Goal: Task Accomplishment & Management: Use online tool/utility

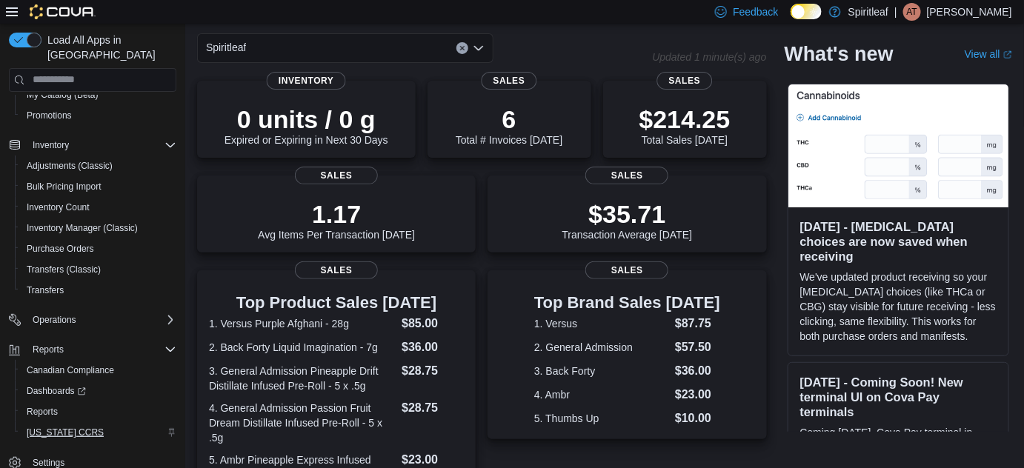
scroll to position [67, 0]
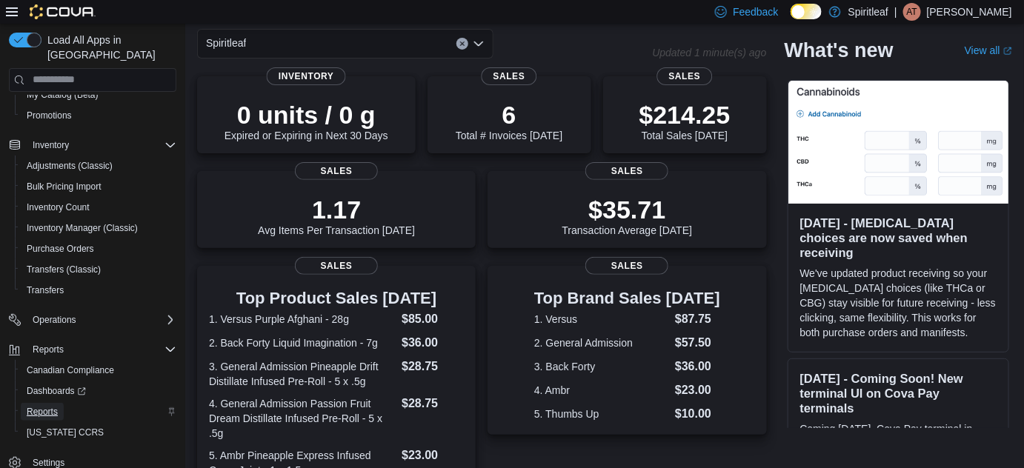
click at [44, 406] on span "Reports" at bounding box center [42, 412] width 31 height 12
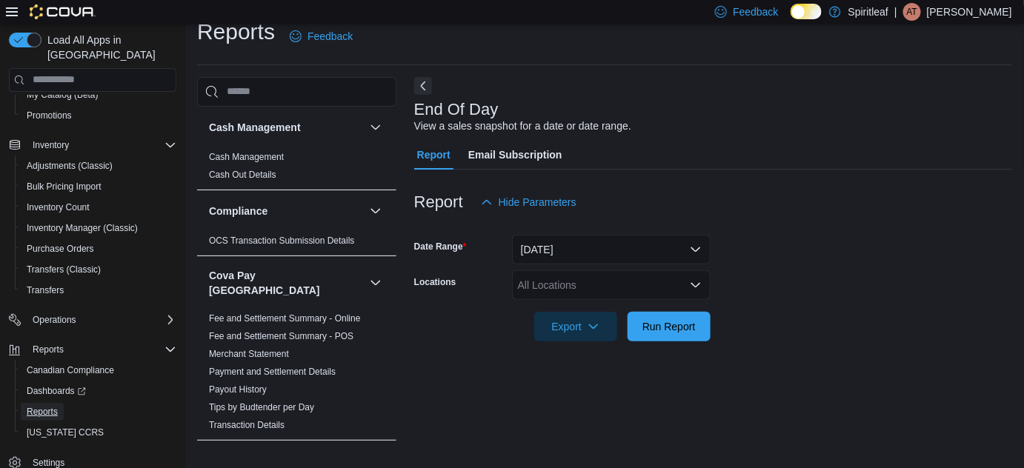
scroll to position [19, 0]
click at [552, 281] on div "All Locations" at bounding box center [611, 285] width 199 height 30
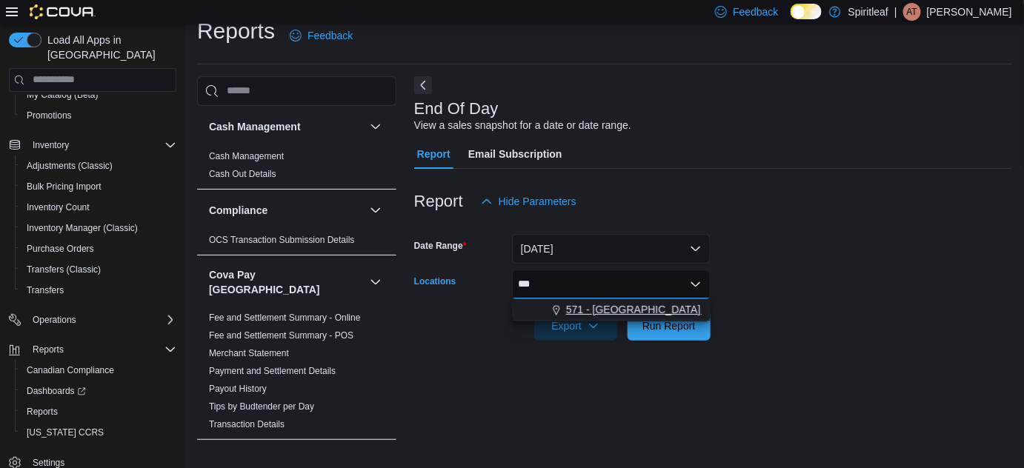
type input "***"
click at [590, 311] on span "571 - Spiritleaf Ontario St (Stratford)" at bounding box center [692, 309] width 252 height 15
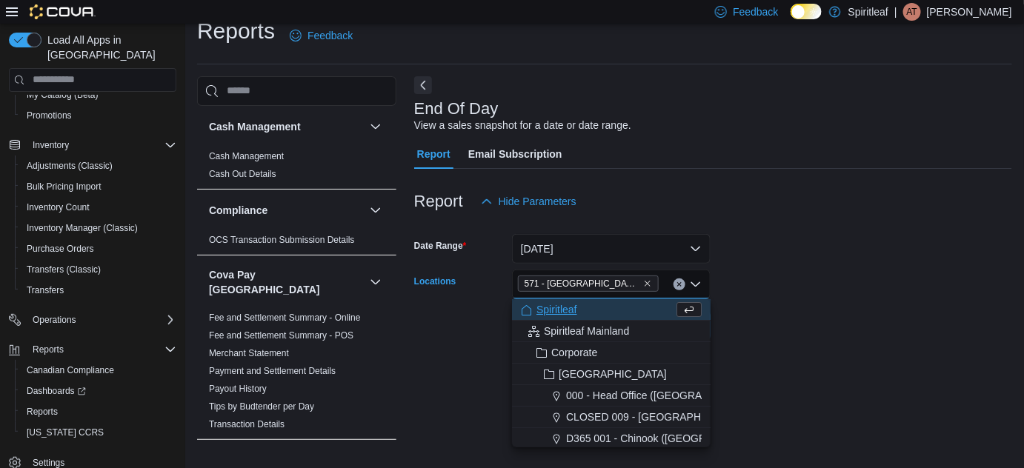
click at [766, 337] on form "Date Range Today Locations 571 - Spiritleaf Ontario St (Stratford) Combo box. S…" at bounding box center [713, 278] width 598 height 124
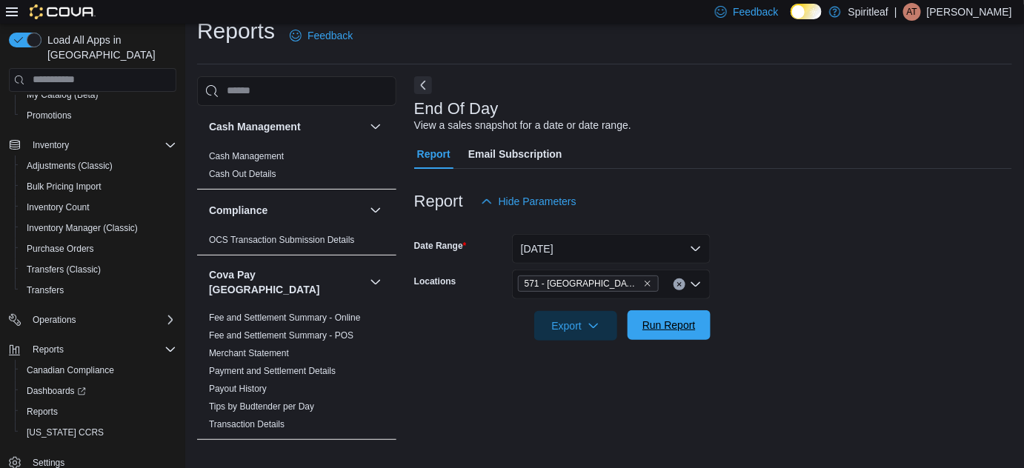
click at [699, 327] on span "Run Report" at bounding box center [668, 325] width 65 height 30
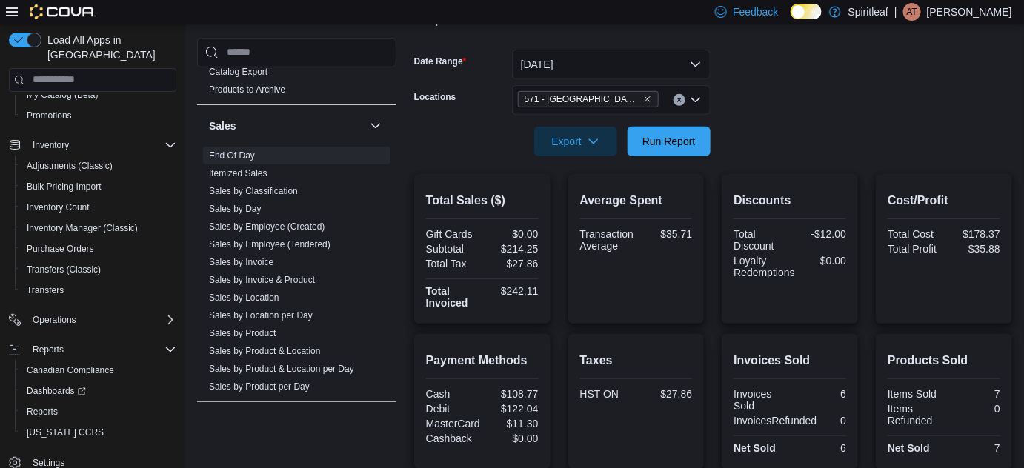
scroll to position [202, 0]
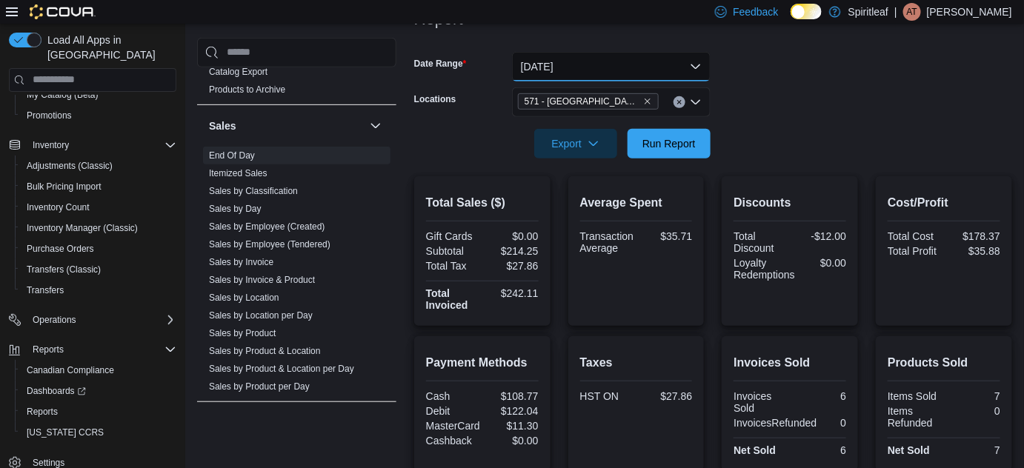
click at [624, 65] on button "Today" at bounding box center [611, 67] width 199 height 30
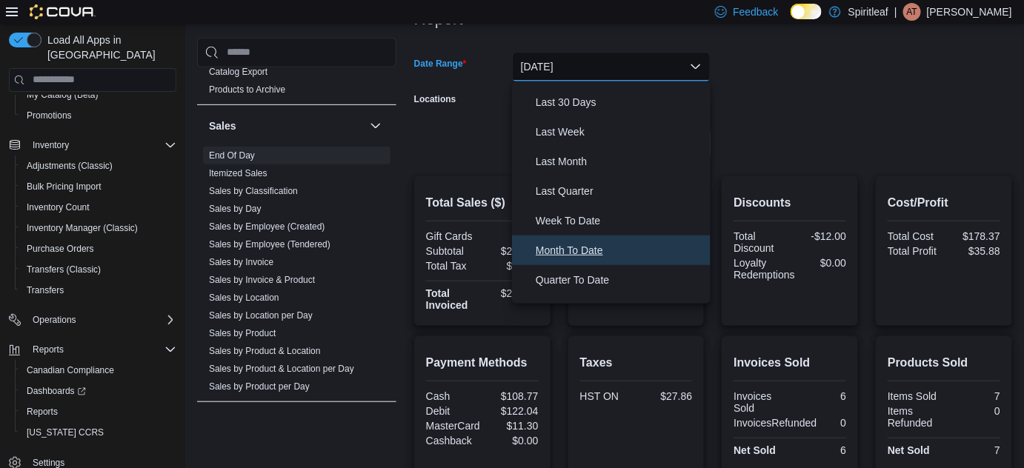
click at [575, 247] on span "Month To Date" at bounding box center [620, 251] width 169 height 18
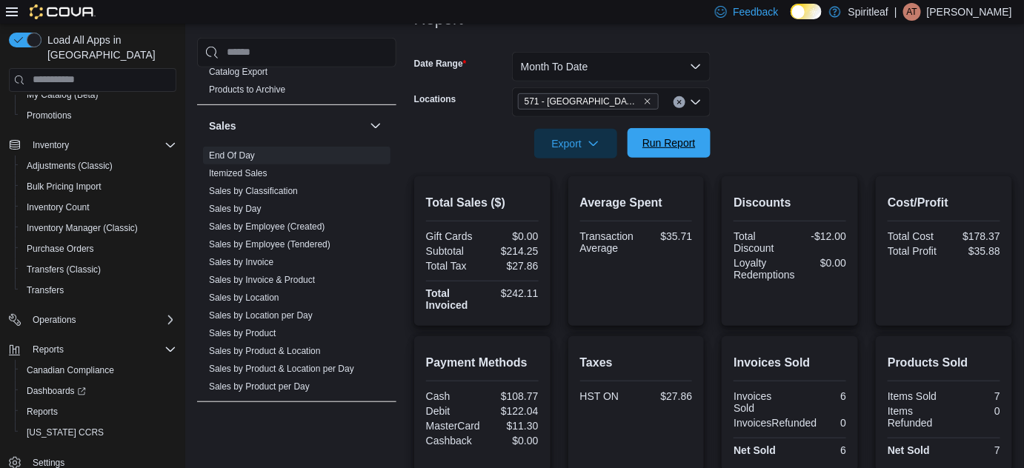
click at [668, 132] on span "Run Report" at bounding box center [668, 143] width 65 height 30
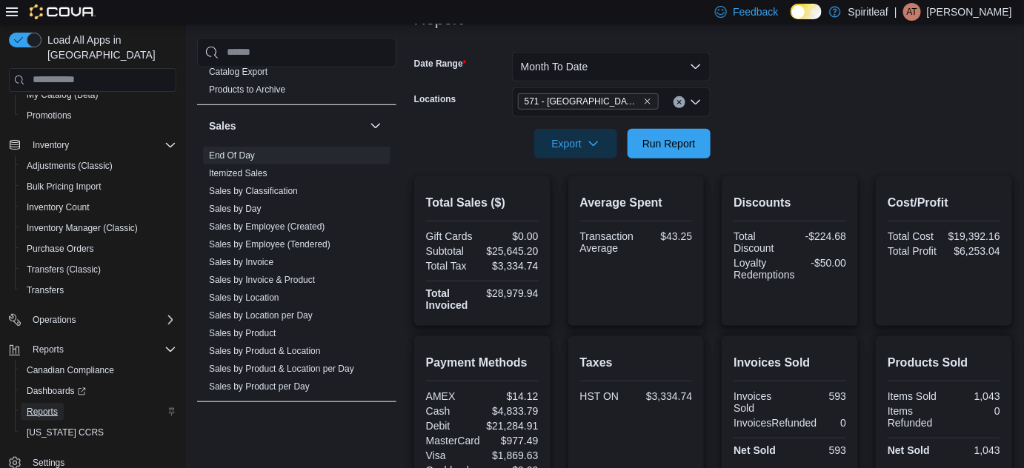
click at [50, 406] on span "Reports" at bounding box center [42, 412] width 31 height 12
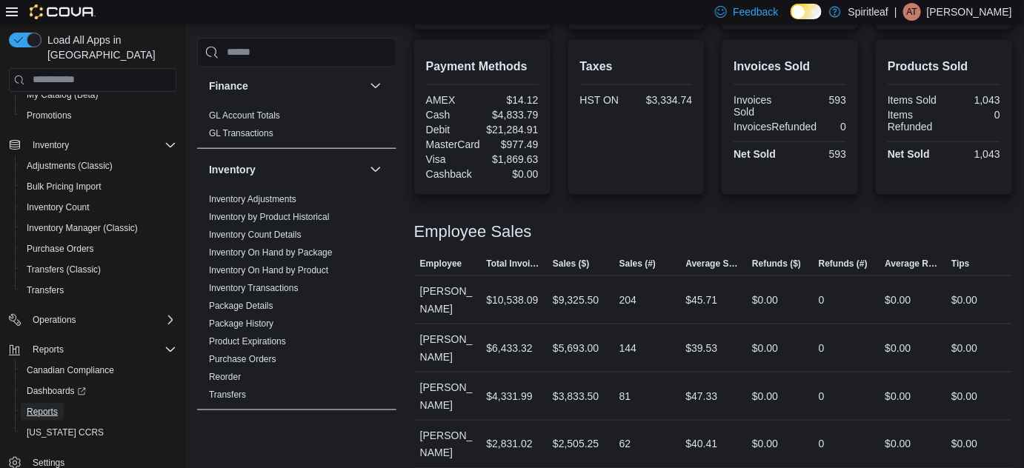
scroll to position [502, 0]
click at [273, 267] on link "Inventory On Hand by Product" at bounding box center [268, 272] width 119 height 10
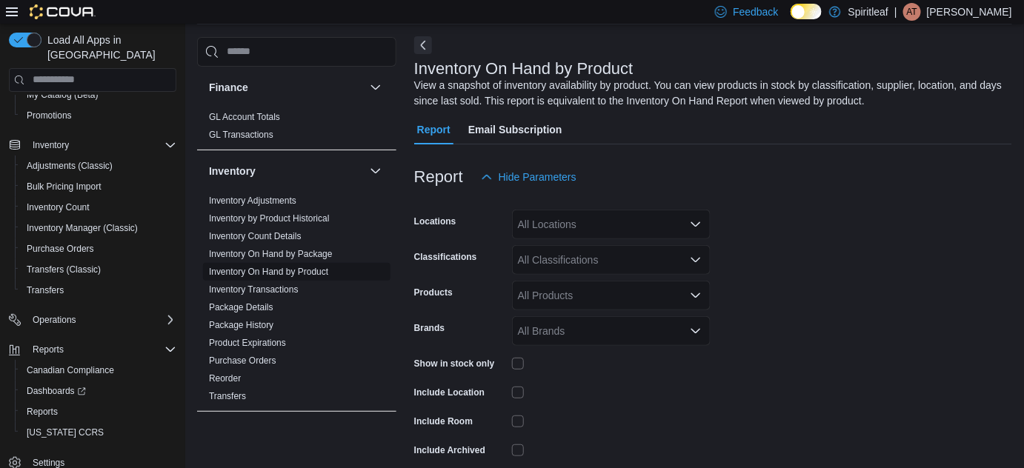
scroll to position [49, 0]
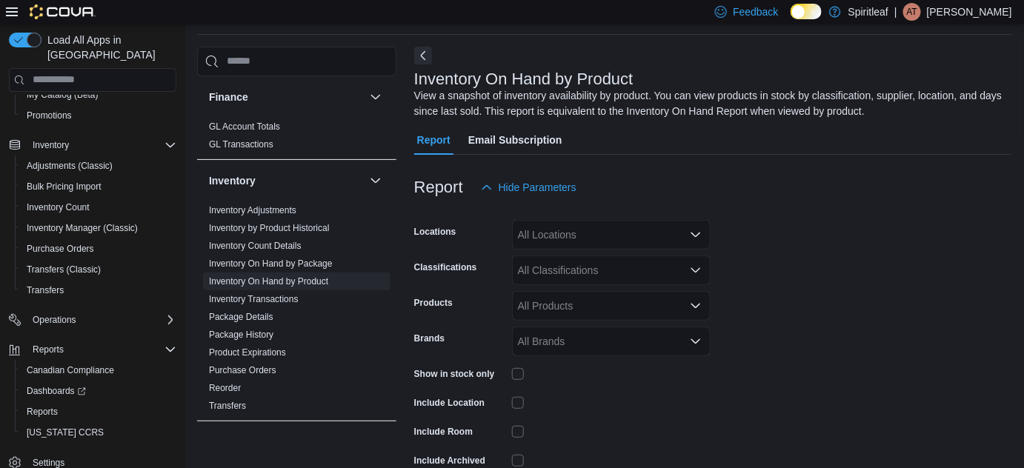
click at [571, 230] on div "All Locations" at bounding box center [611, 235] width 199 height 30
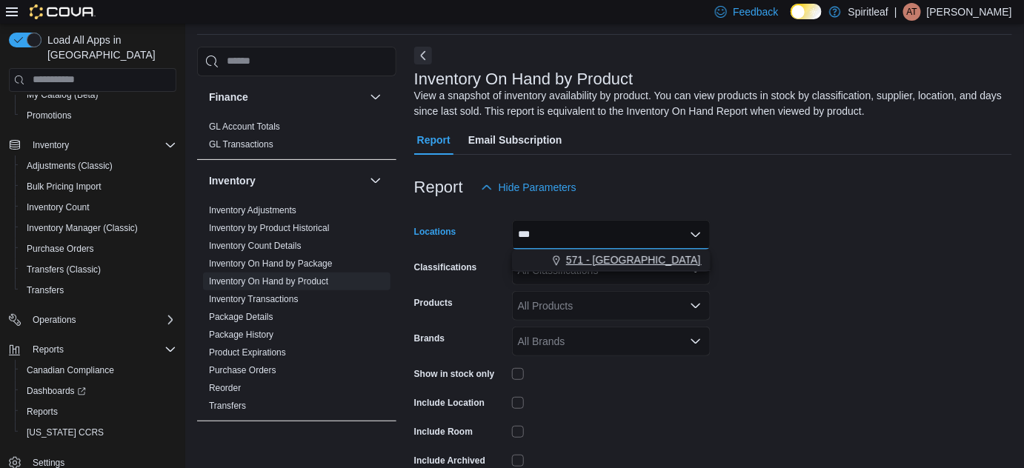
type input "***"
click at [606, 256] on span "571 - Spiritleaf Ontario St (Stratford)" at bounding box center [692, 260] width 252 height 15
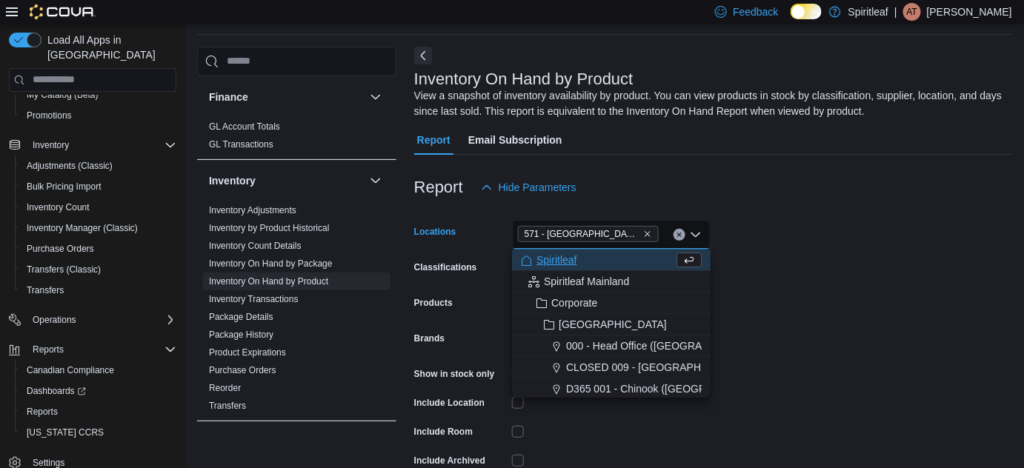
click at [762, 279] on form "Locations 571 - Spiritleaf Ontario St (Stratford) Combo box. Selected. 571 - Sp…" at bounding box center [713, 357] width 598 height 311
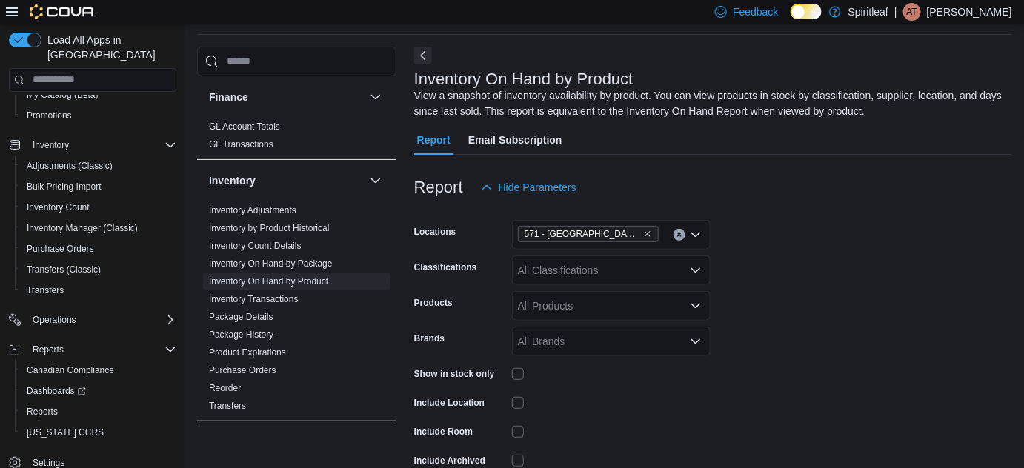
click at [628, 296] on div "All Products" at bounding box center [611, 306] width 199 height 30
click at [628, 296] on div "All Products Combo box. Selected. Combo box input. All Products. Type some text…" at bounding box center [611, 306] width 199 height 30
click at [695, 310] on icon "Close list of options" at bounding box center [696, 306] width 12 height 12
click at [696, 307] on icon "Open list of options" at bounding box center [696, 306] width 12 height 12
click at [771, 309] on form "Locations 571 - Spiritleaf Ontario St (Stratford) Classifications All Classific…" at bounding box center [713, 357] width 598 height 311
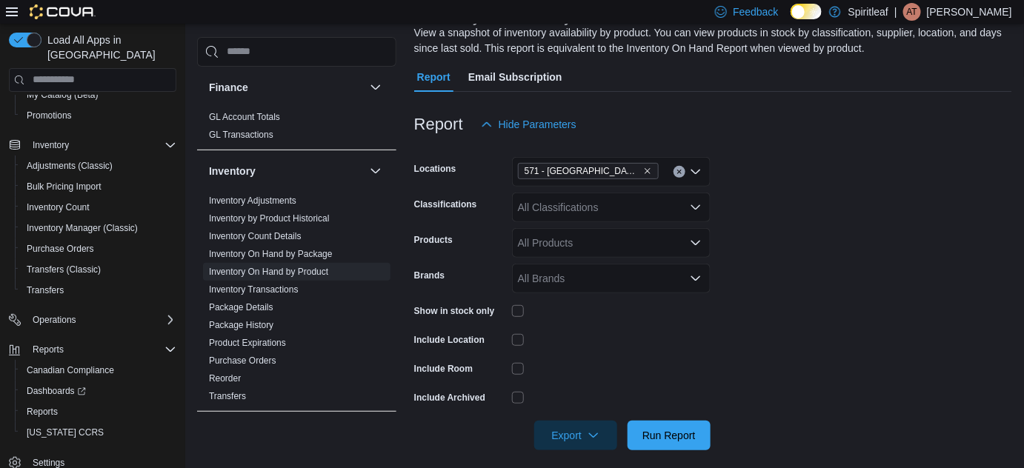
scroll to position [116, 0]
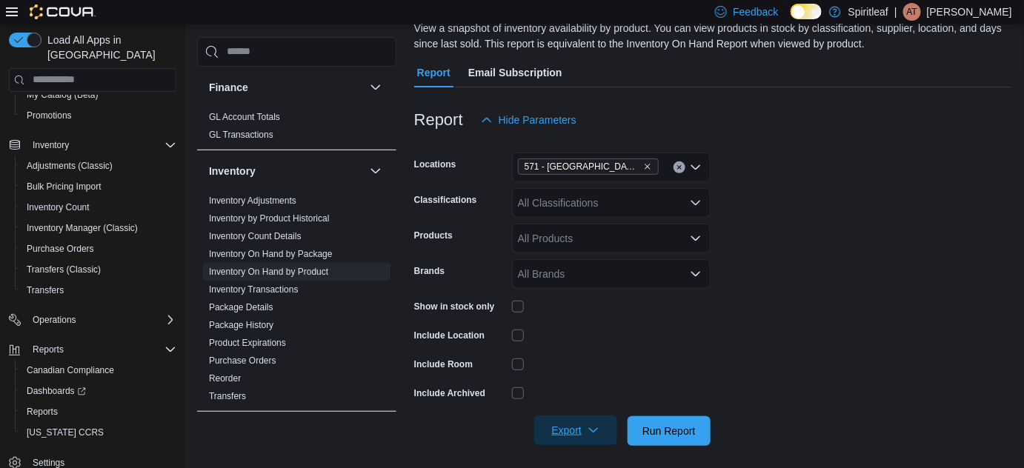
click at [587, 430] on span "Export" at bounding box center [575, 431] width 65 height 30
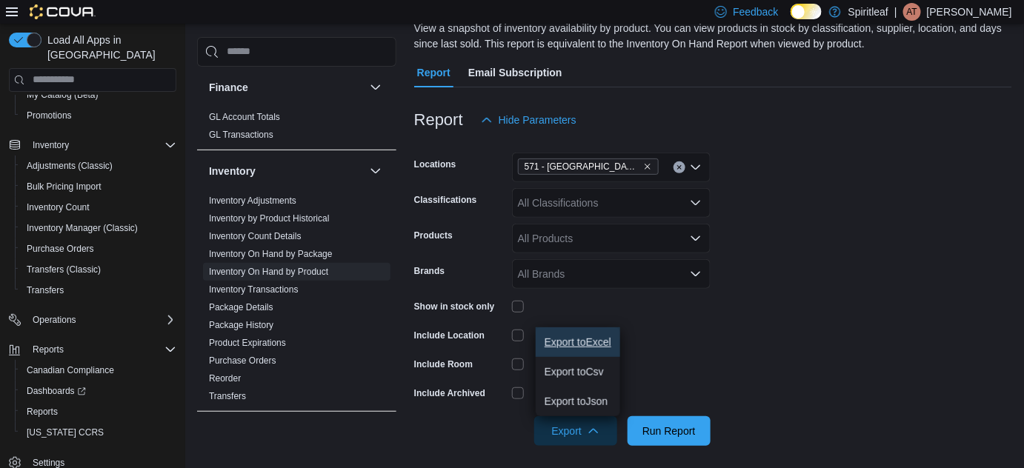
click at [590, 339] on span "Export to Excel" at bounding box center [578, 342] width 67 height 12
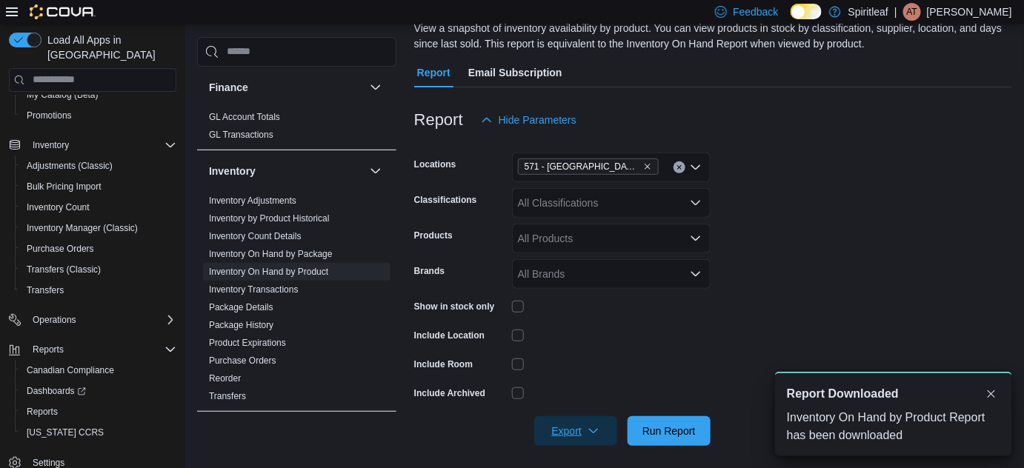
scroll to position [0, 0]
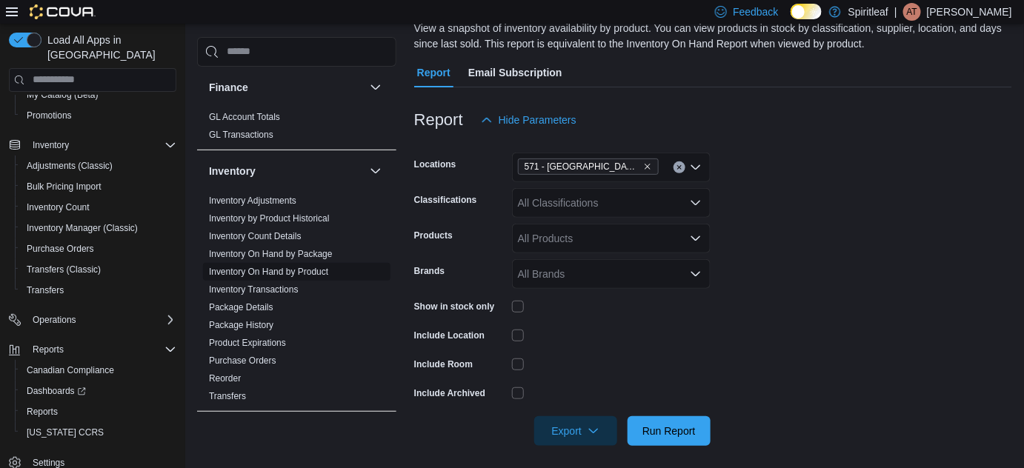
click at [285, 267] on link "Inventory On Hand by Product" at bounding box center [268, 272] width 119 height 10
click at [251, 320] on link "Package History" at bounding box center [241, 325] width 64 height 10
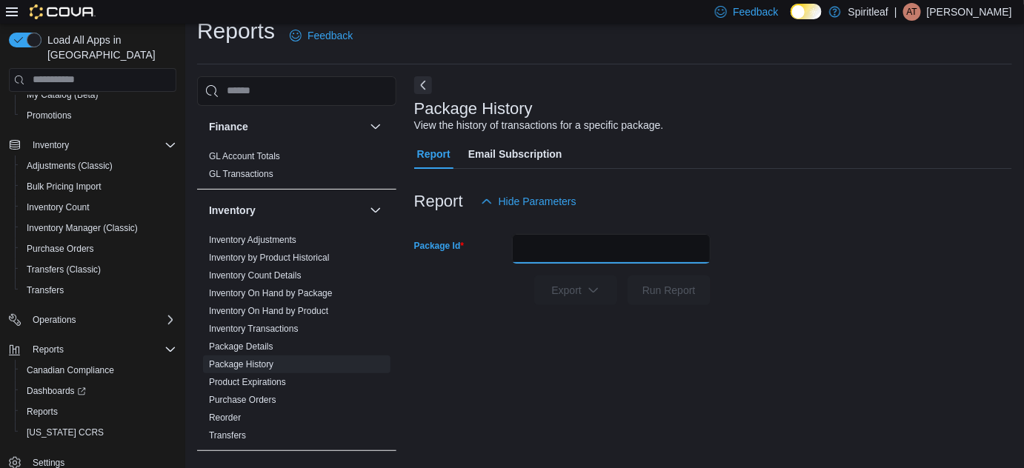
click at [543, 249] on input "Package Id" at bounding box center [611, 249] width 199 height 30
paste input "**********"
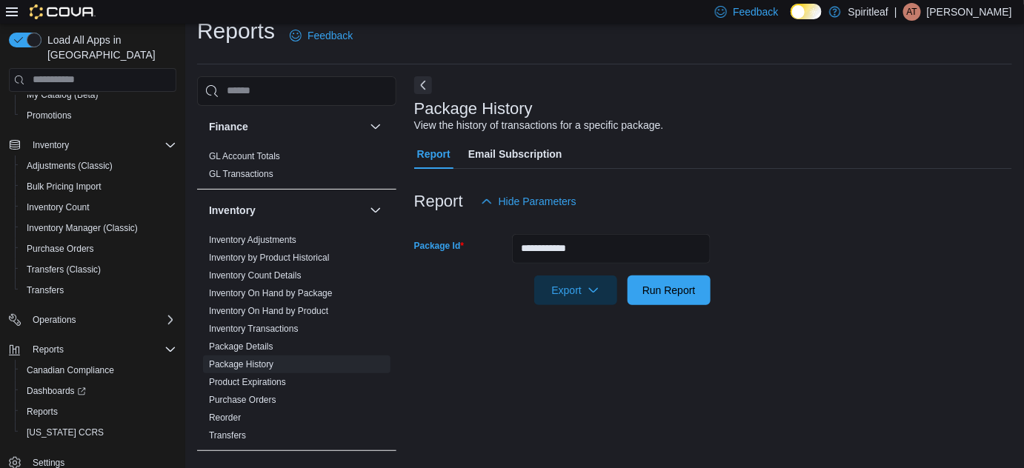
click at [655, 199] on div "Report Hide Parameters" at bounding box center [713, 202] width 598 height 30
click at [665, 288] on span "Run Report" at bounding box center [668, 289] width 53 height 15
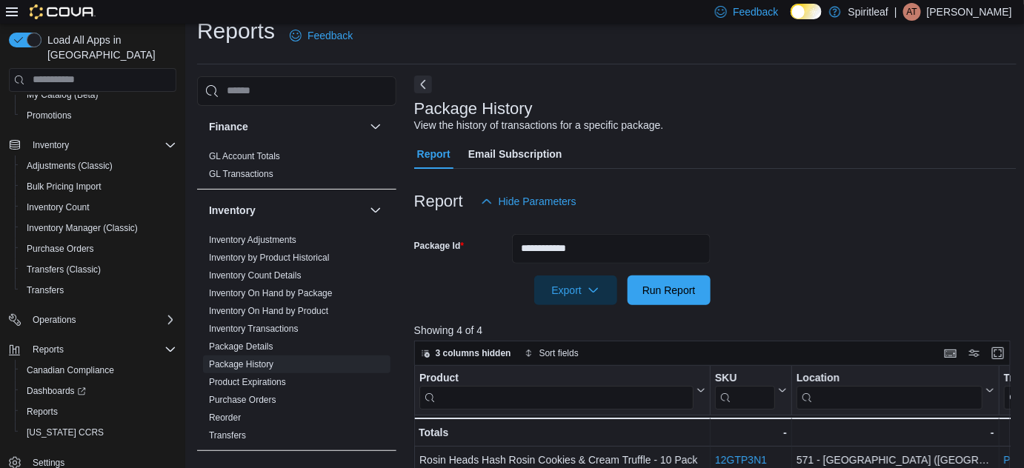
click at [424, 85] on button "Next" at bounding box center [423, 85] width 18 height 18
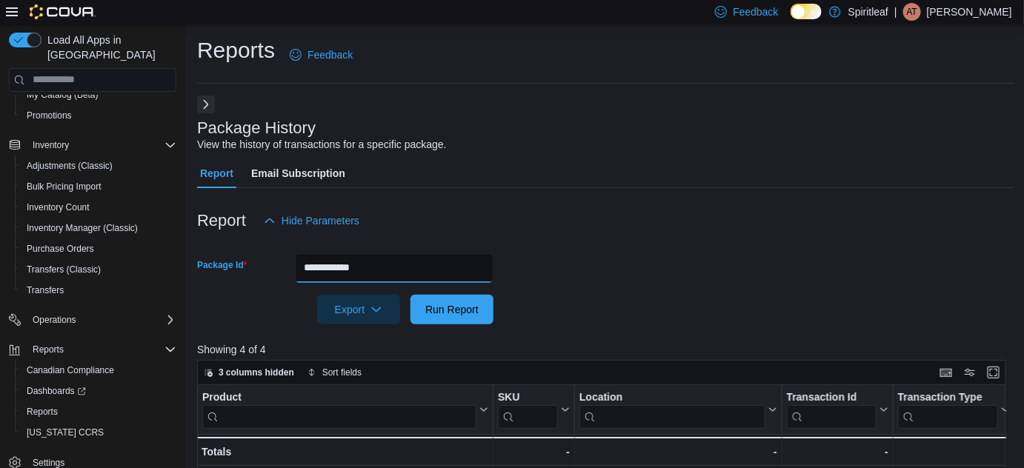
drag, startPoint x: 401, startPoint y: 269, endPoint x: 181, endPoint y: 270, distance: 220.0
click at [181, 270] on div "**********" at bounding box center [512, 385] width 1024 height 723
paste input "text"
click at [410, 295] on button "Run Report" at bounding box center [451, 310] width 83 height 30
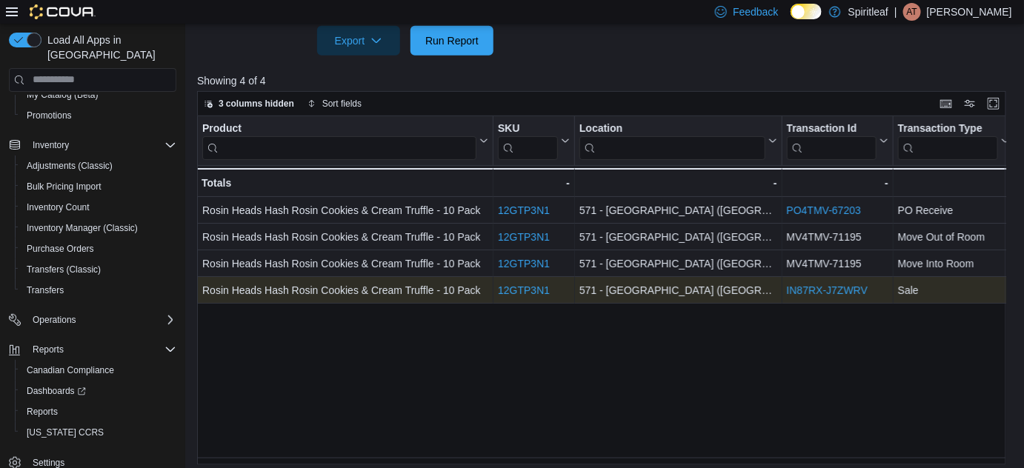
scroll to position [278, 0]
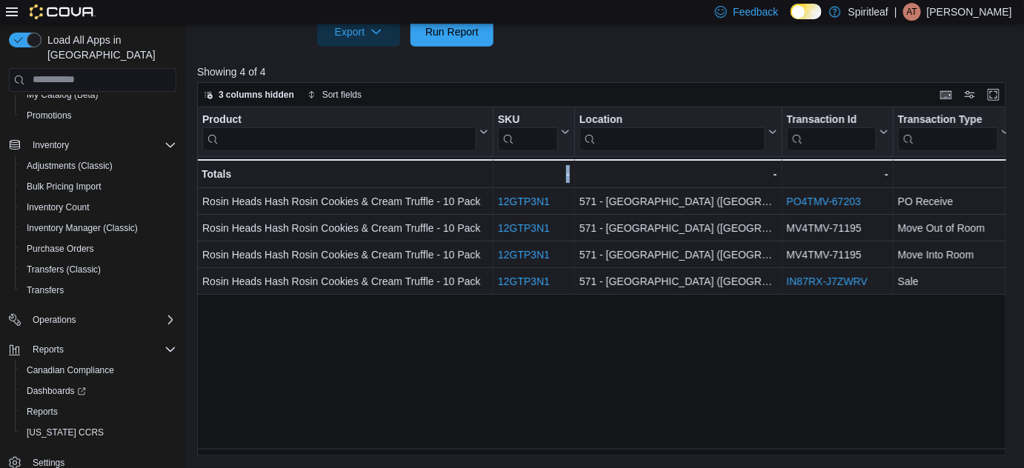
drag, startPoint x: 454, startPoint y: 456, endPoint x: 600, endPoint y: 451, distance: 146.0
click at [600, 451] on div "**********" at bounding box center [605, 107] width 841 height 723
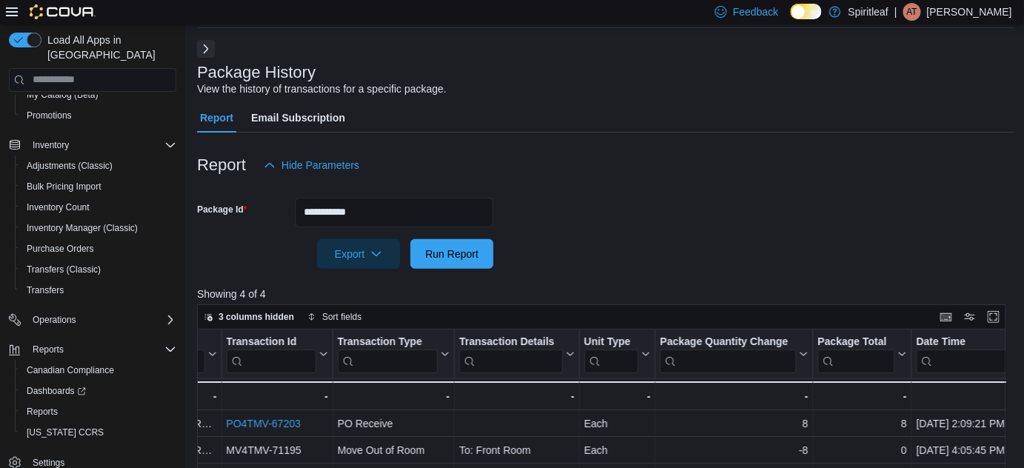
scroll to position [0, 0]
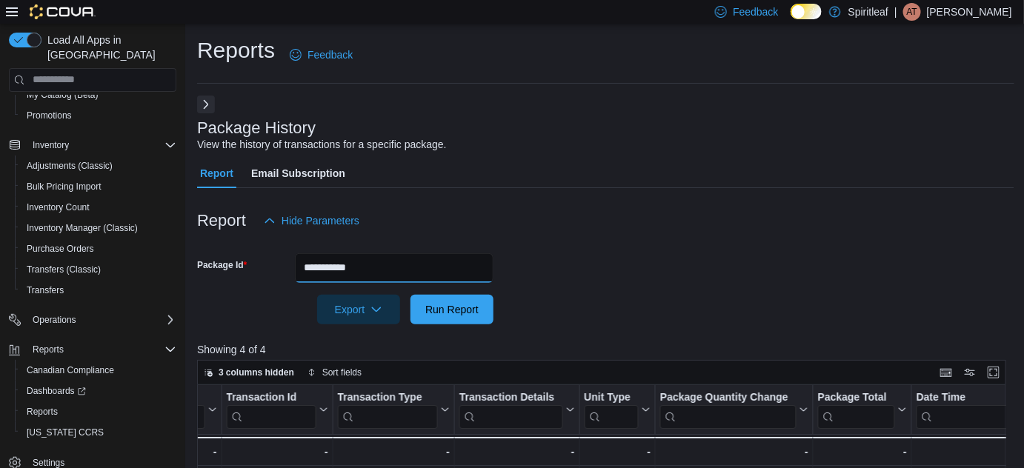
click at [378, 259] on input "**********" at bounding box center [394, 268] width 199 height 30
type input "*"
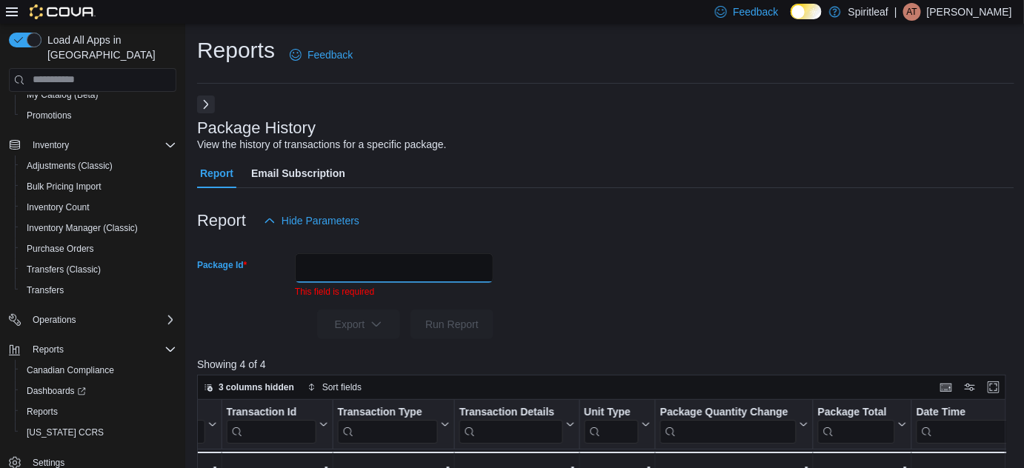
paste input "**********"
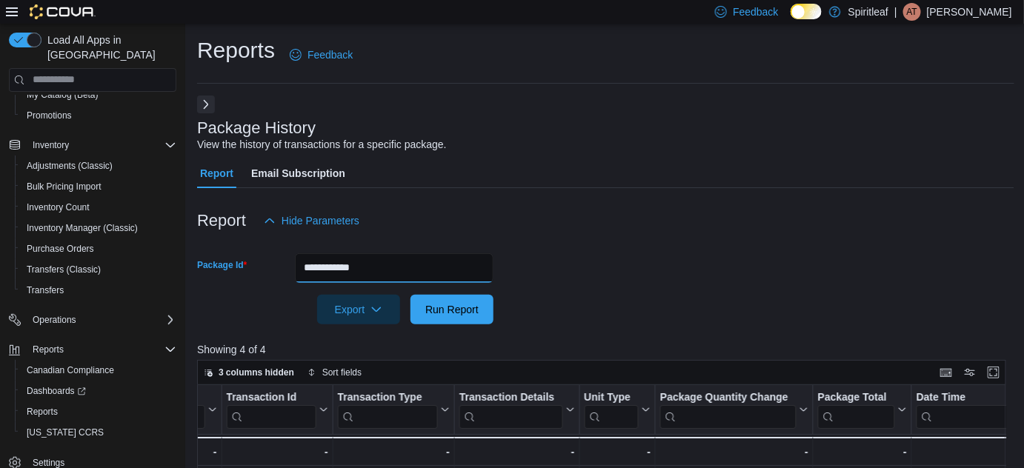
type input "**********"
click at [410, 295] on button "Run Report" at bounding box center [451, 310] width 83 height 30
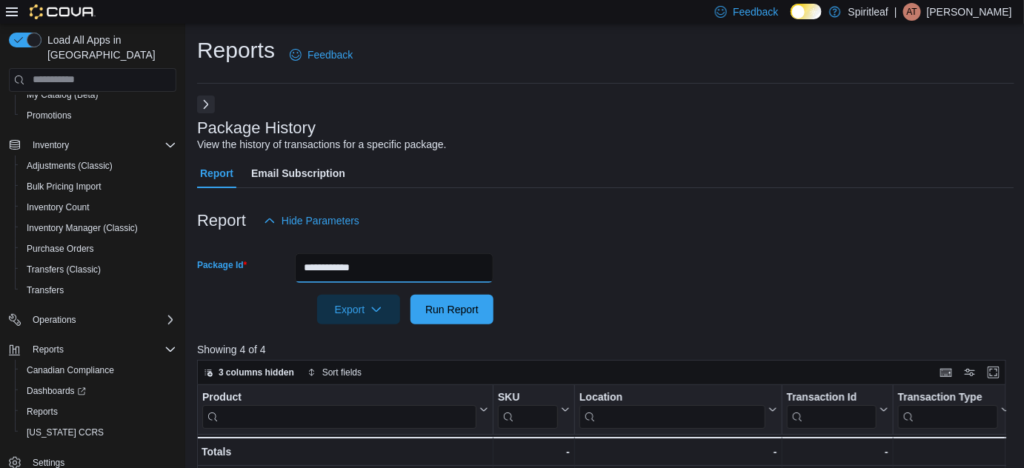
drag, startPoint x: 372, startPoint y: 262, endPoint x: 235, endPoint y: 261, distance: 137.1
click at [235, 261] on div "**********" at bounding box center [345, 268] width 296 height 30
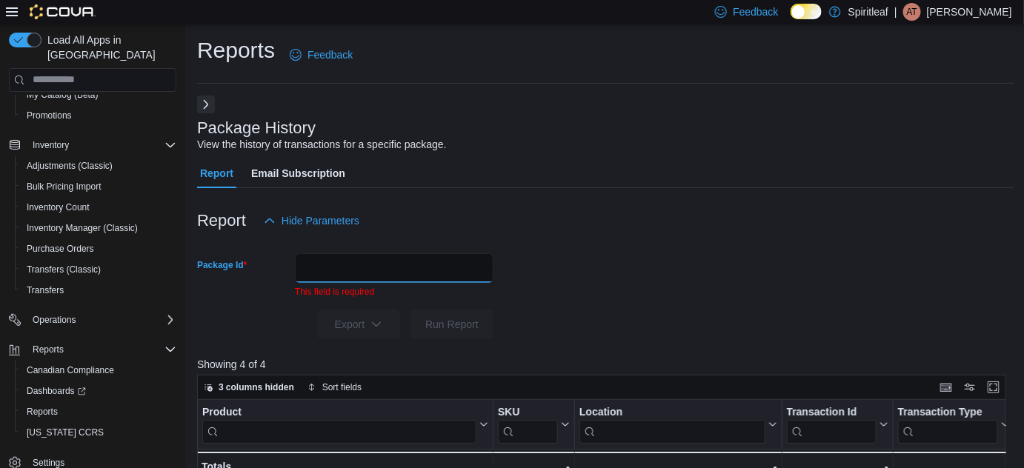
paste input "**********"
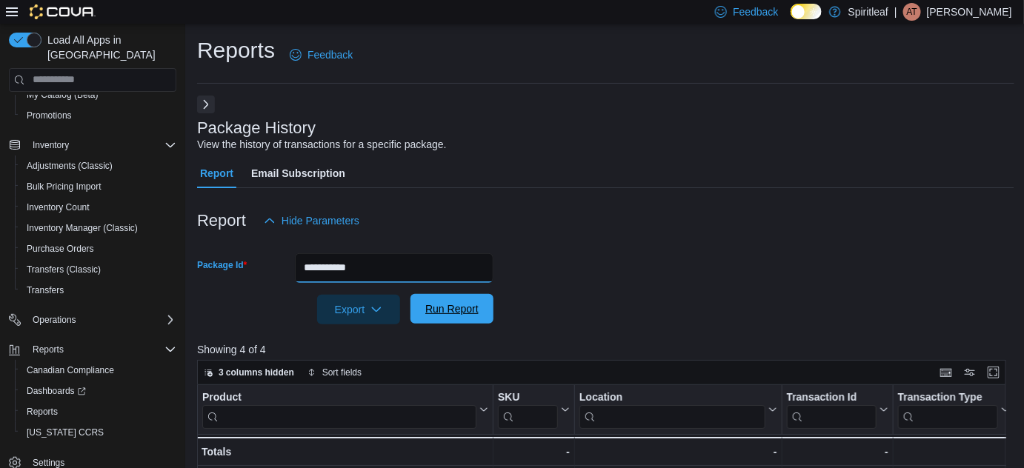
type input "**********"
click at [455, 317] on span "Run Report" at bounding box center [451, 309] width 65 height 30
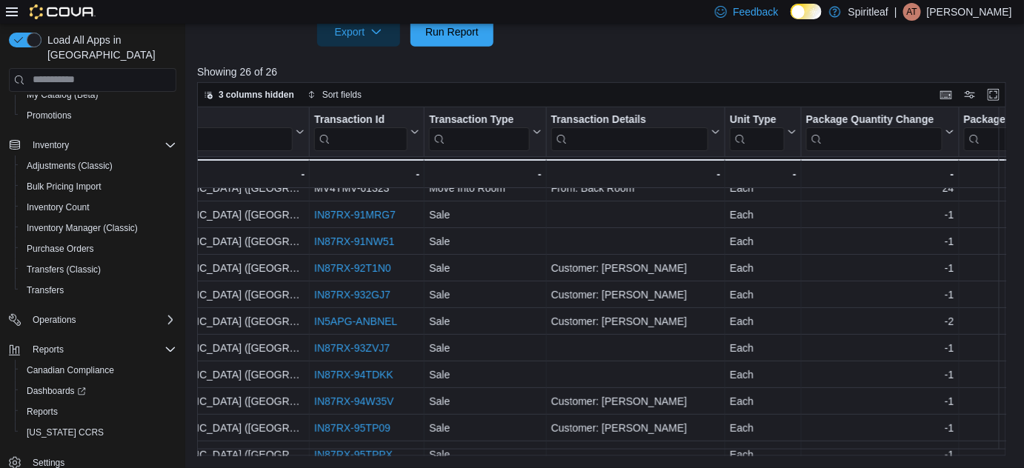
scroll to position [67, 380]
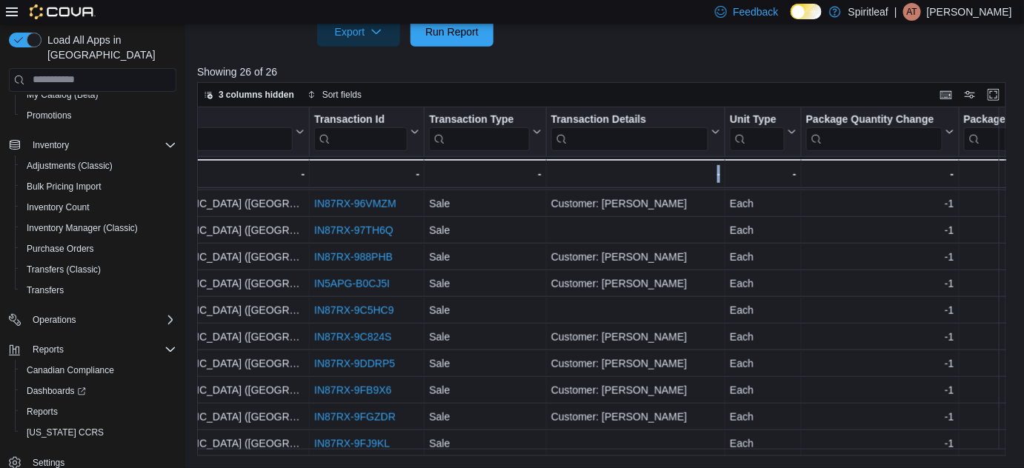
click at [759, 450] on div "Product Click to view column header actions SKU Click to view column header act…" at bounding box center [605, 282] width 817 height 350
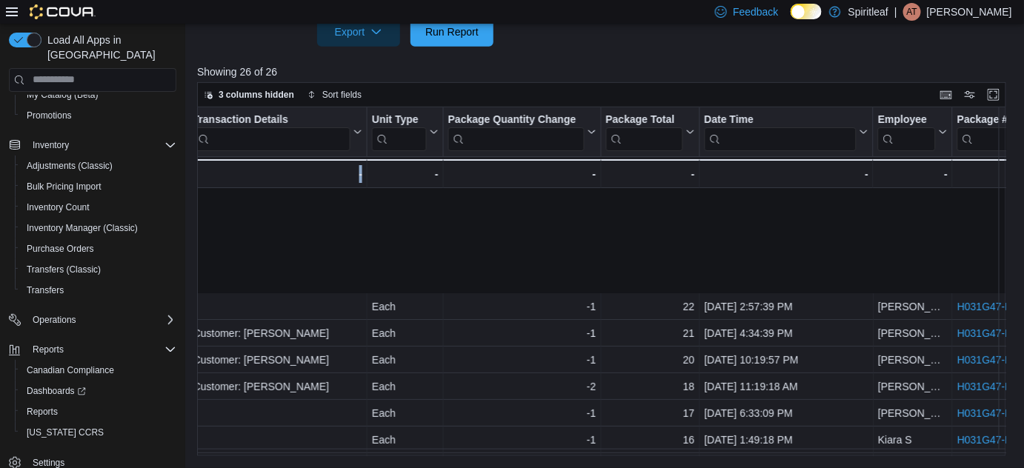
scroll to position [0, 738]
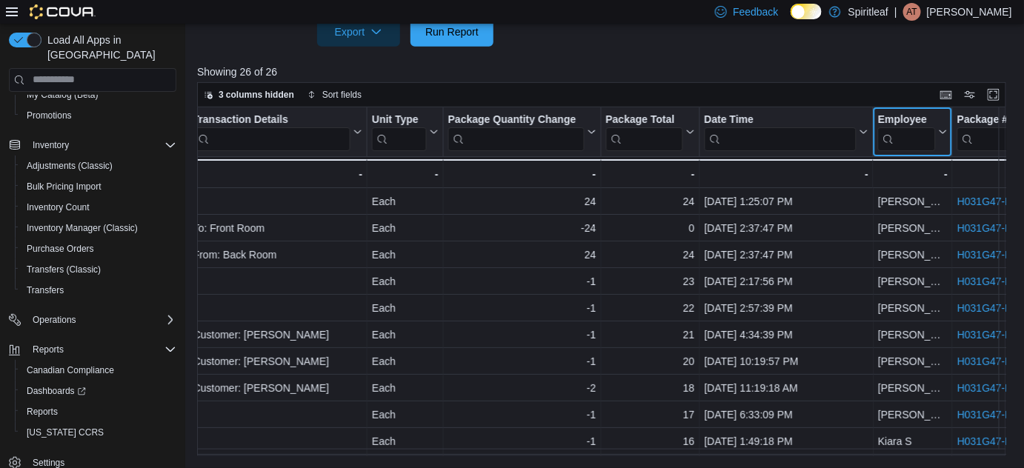
click at [902, 144] on input "search" at bounding box center [907, 139] width 58 height 24
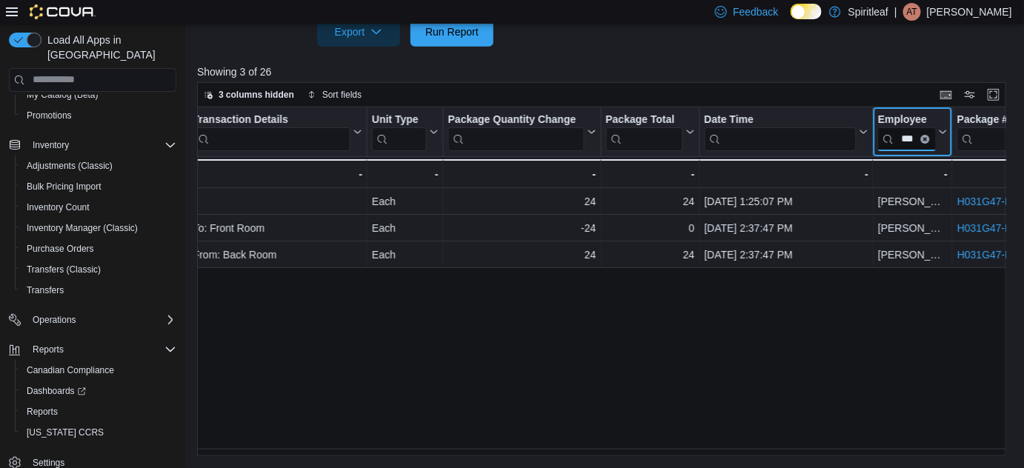
scroll to position [0, 0]
type input "*"
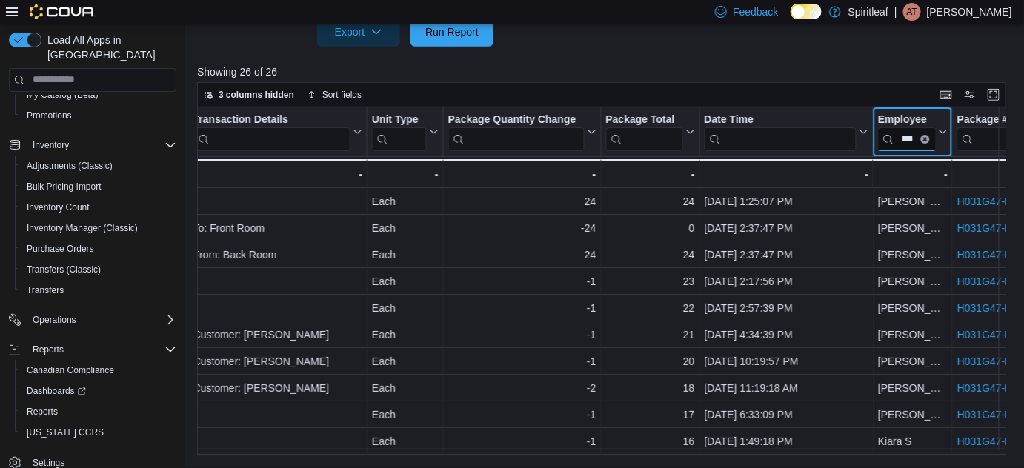
scroll to position [0, 13]
type input "****"
